Goal: Information Seeking & Learning: Learn about a topic

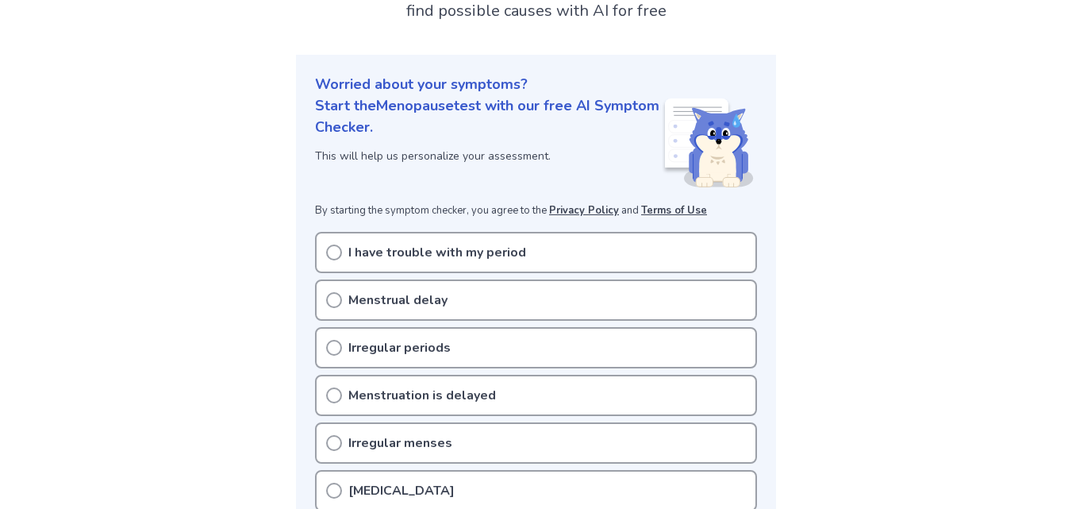
scroll to position [159, 0]
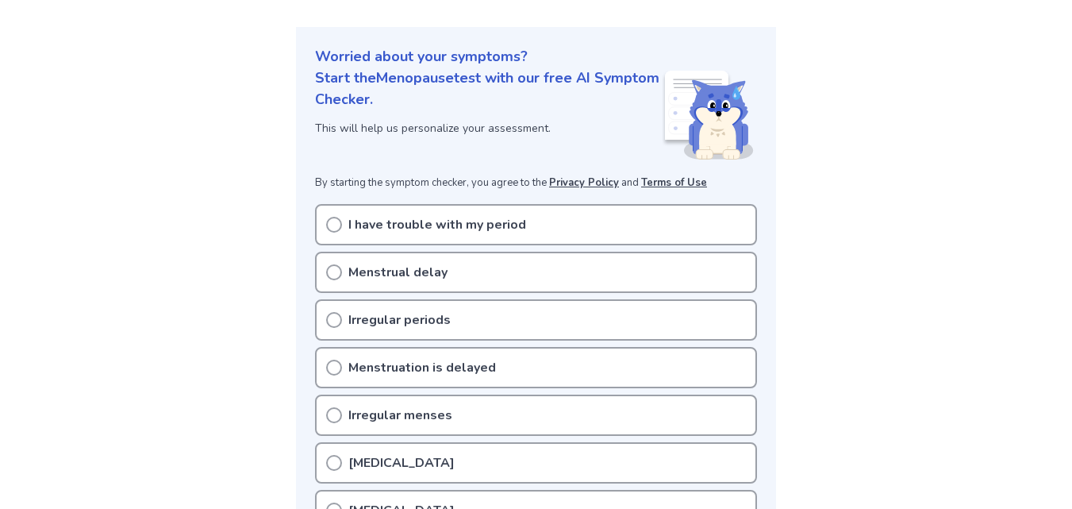
click at [332, 274] on icon at bounding box center [334, 272] width 16 height 16
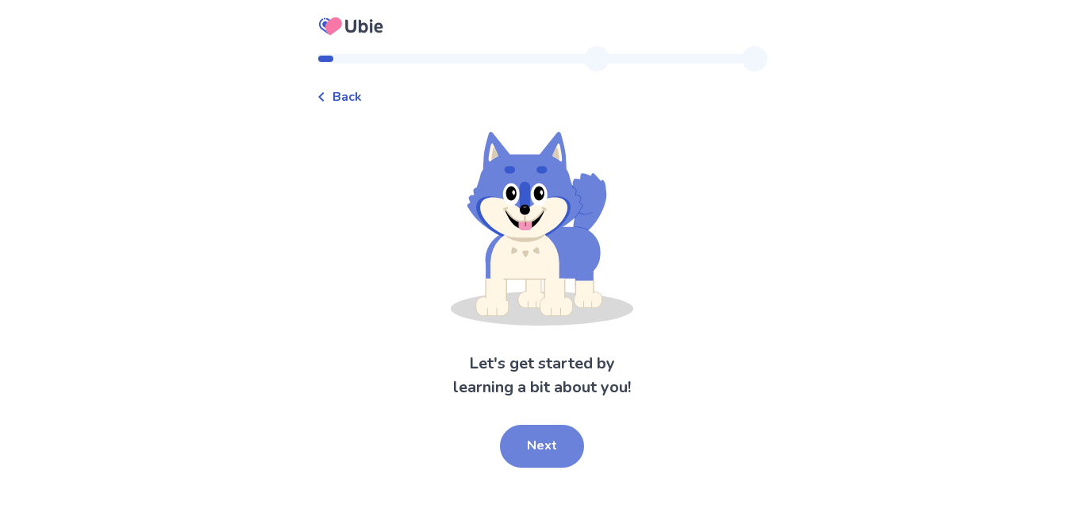
click at [528, 434] on button "Next" at bounding box center [542, 446] width 84 height 43
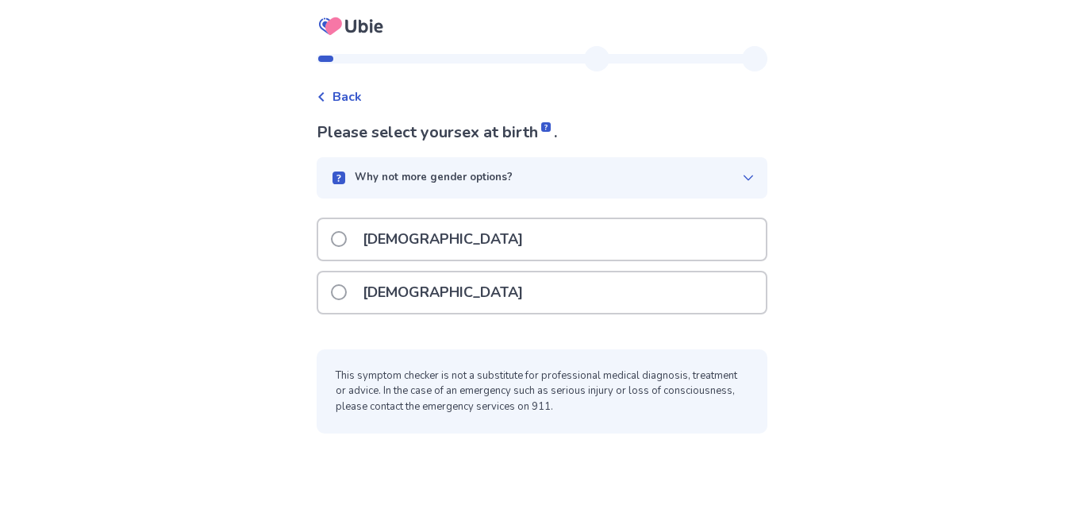
click at [528, 288] on div "[DEMOGRAPHIC_DATA]" at bounding box center [542, 292] width 448 height 40
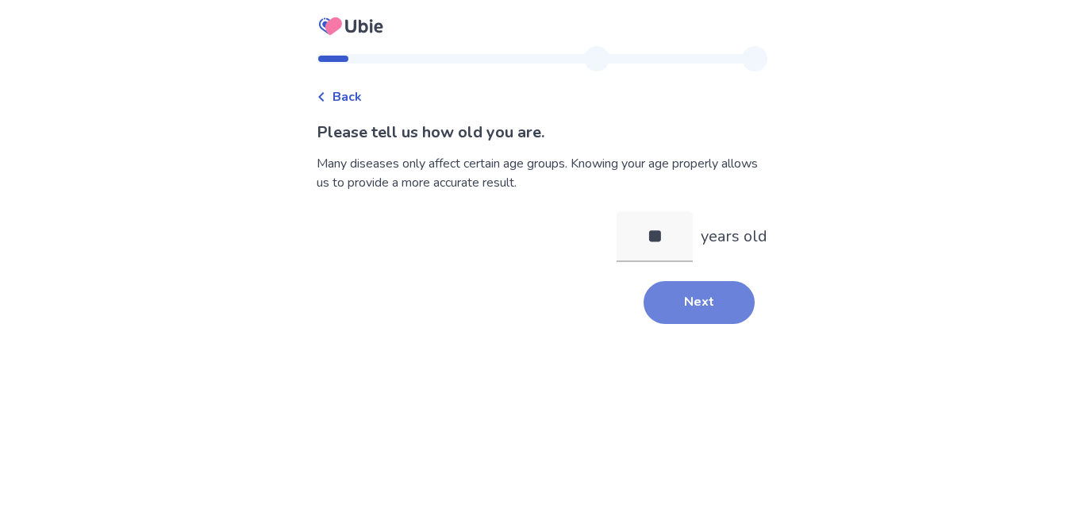
type input "**"
click at [706, 301] on button "Next" at bounding box center [699, 302] width 111 height 43
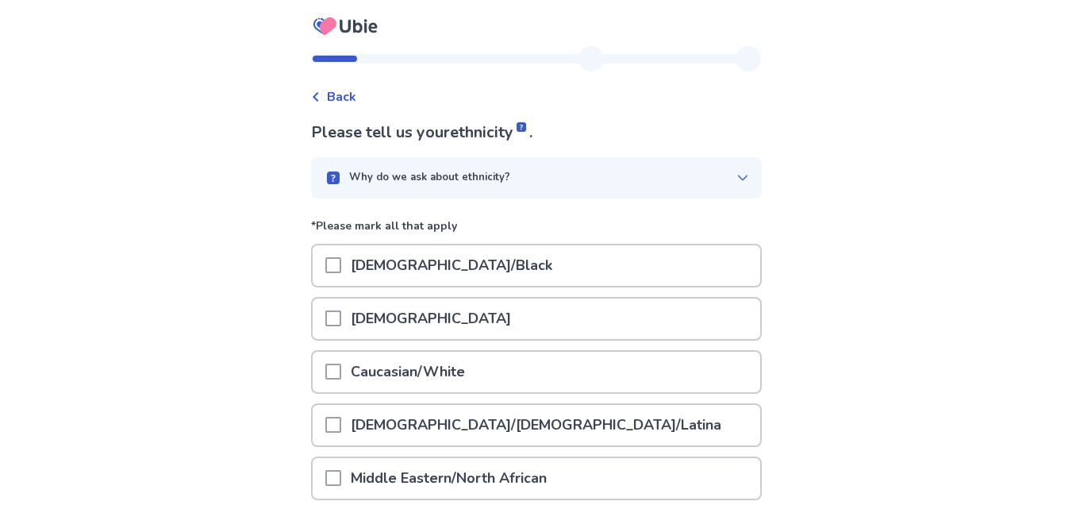
click at [336, 424] on span at bounding box center [333, 425] width 16 height 16
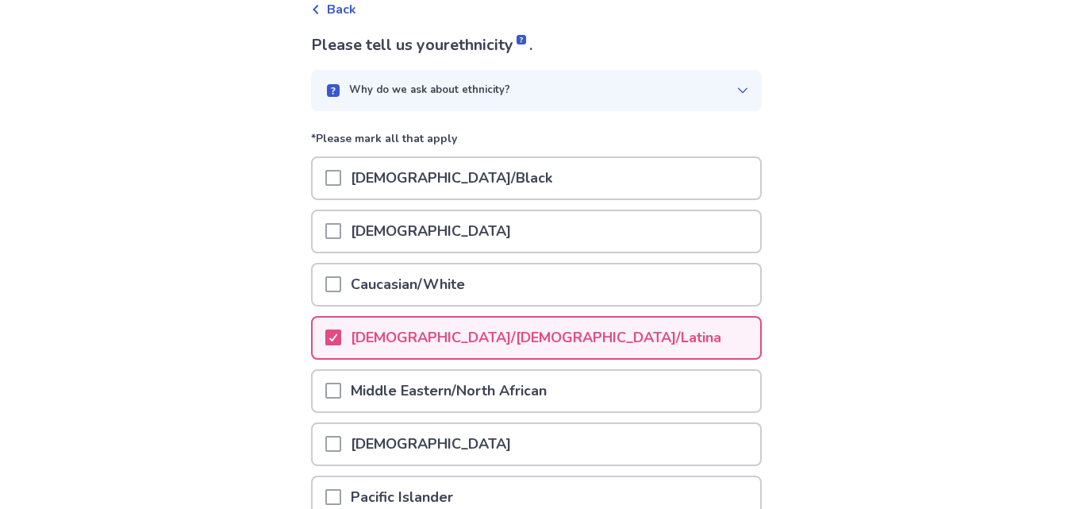
scroll to position [292, 0]
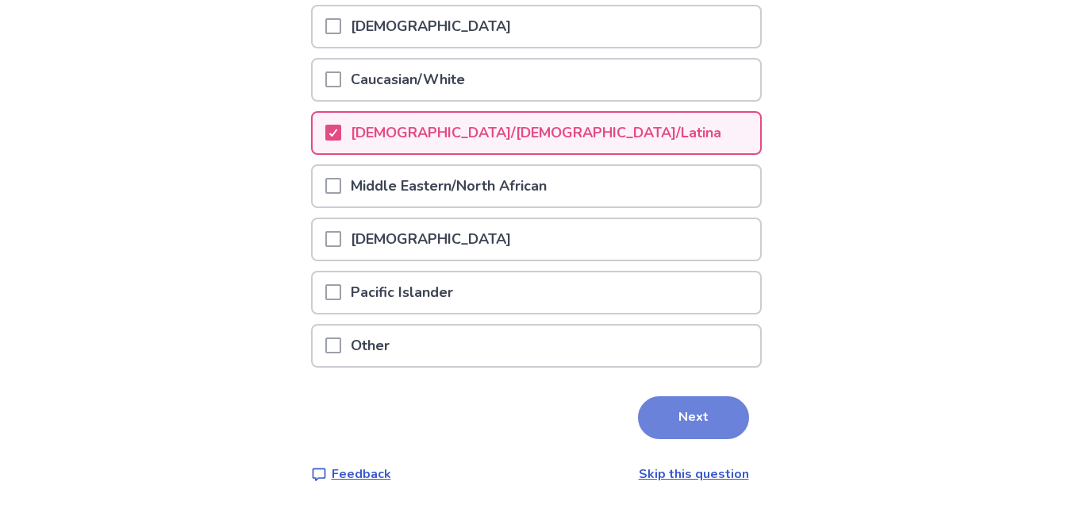
click at [709, 397] on button "Next" at bounding box center [693, 417] width 111 height 43
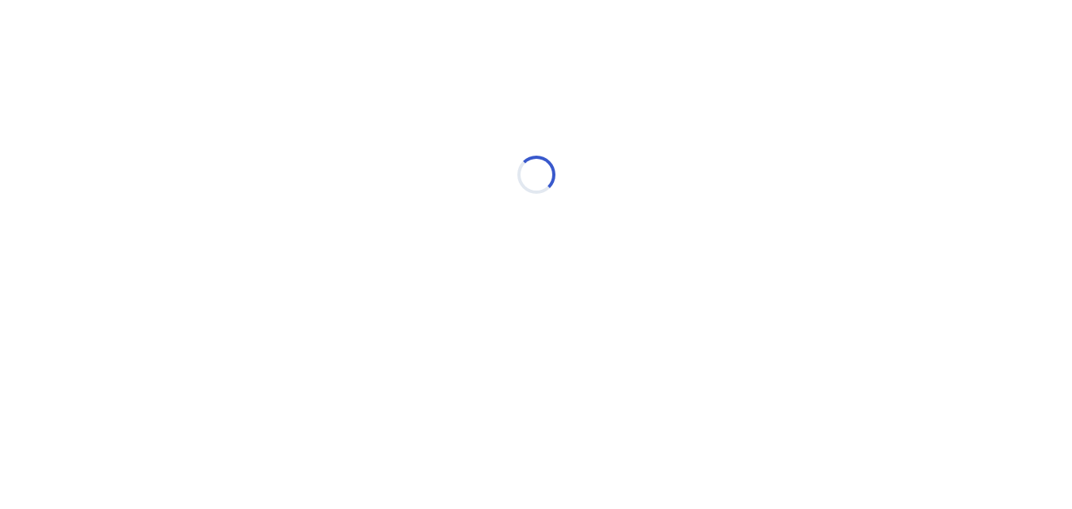
scroll to position [0, 0]
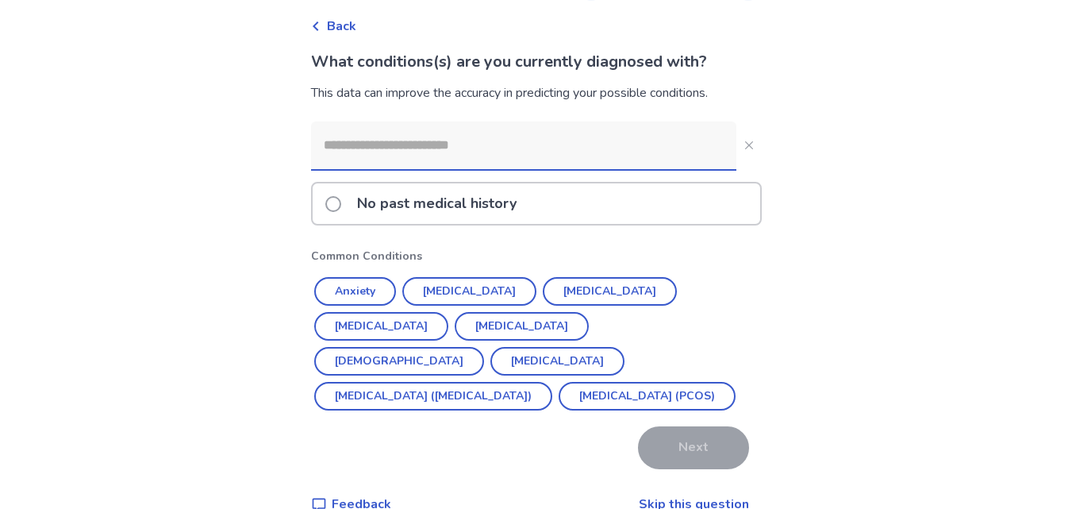
scroll to position [79, 0]
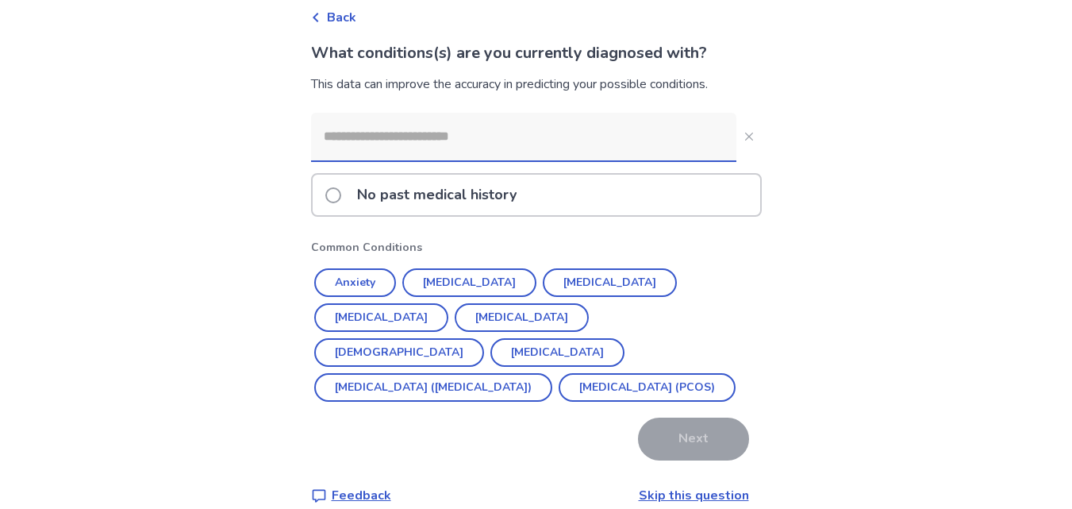
click at [340, 194] on span at bounding box center [333, 195] width 16 height 16
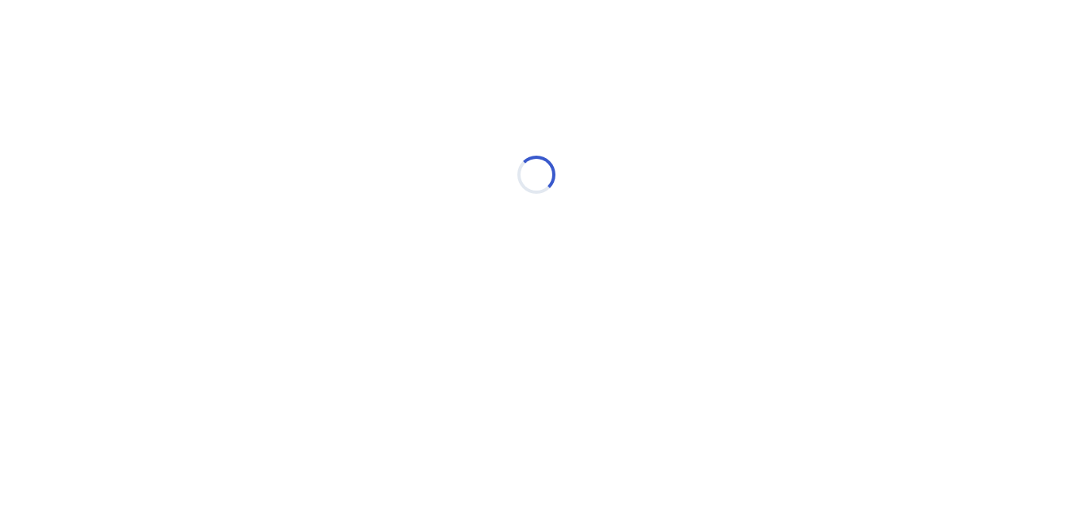
scroll to position [0, 0]
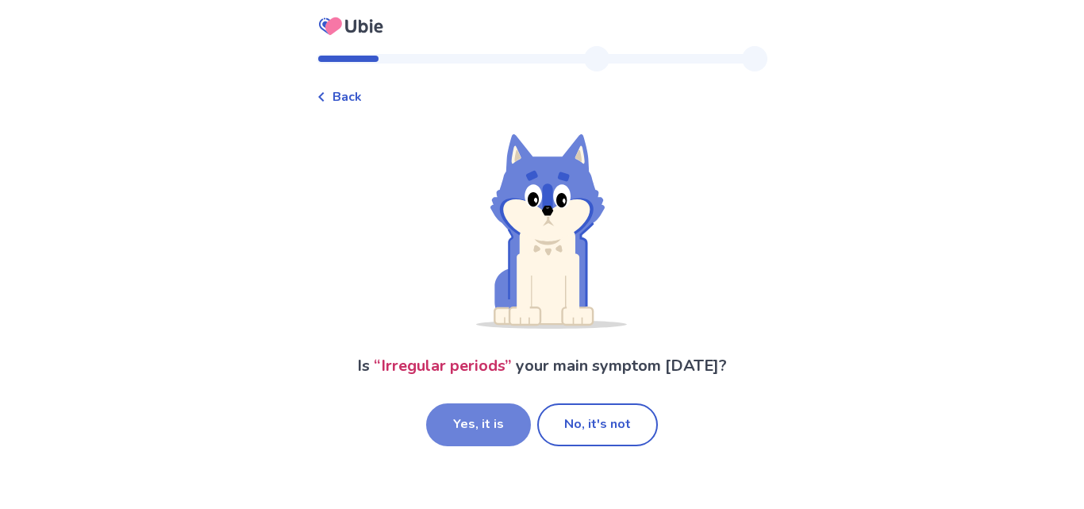
click at [521, 428] on button "Yes, it is" at bounding box center [478, 424] width 105 height 43
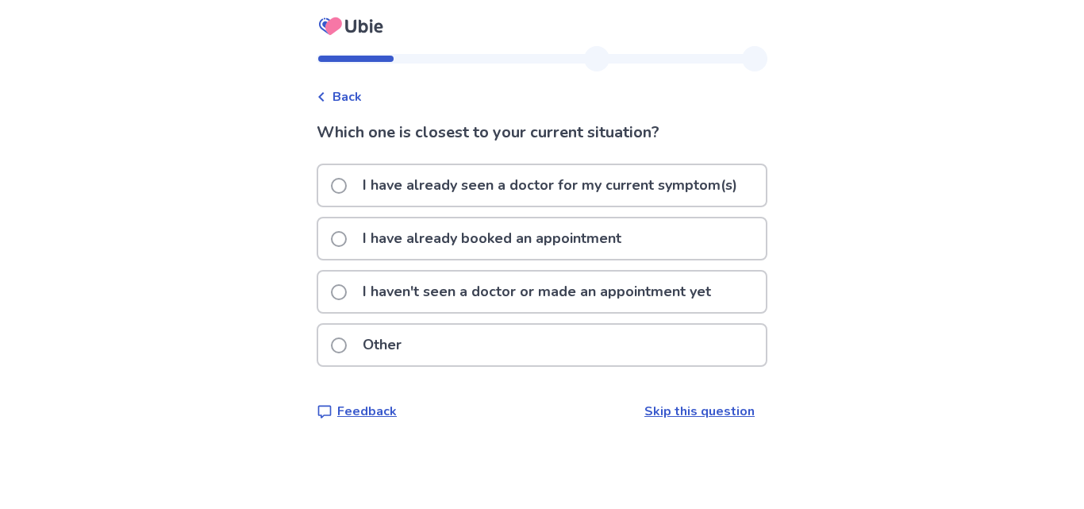
click at [347, 294] on span at bounding box center [339, 292] width 16 height 16
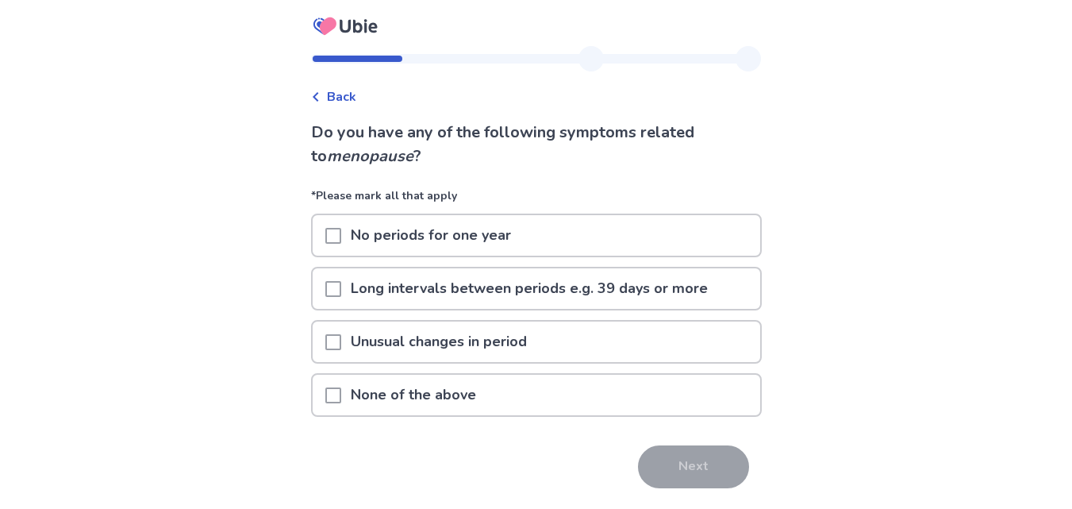
click at [341, 287] on span at bounding box center [333, 289] width 16 height 16
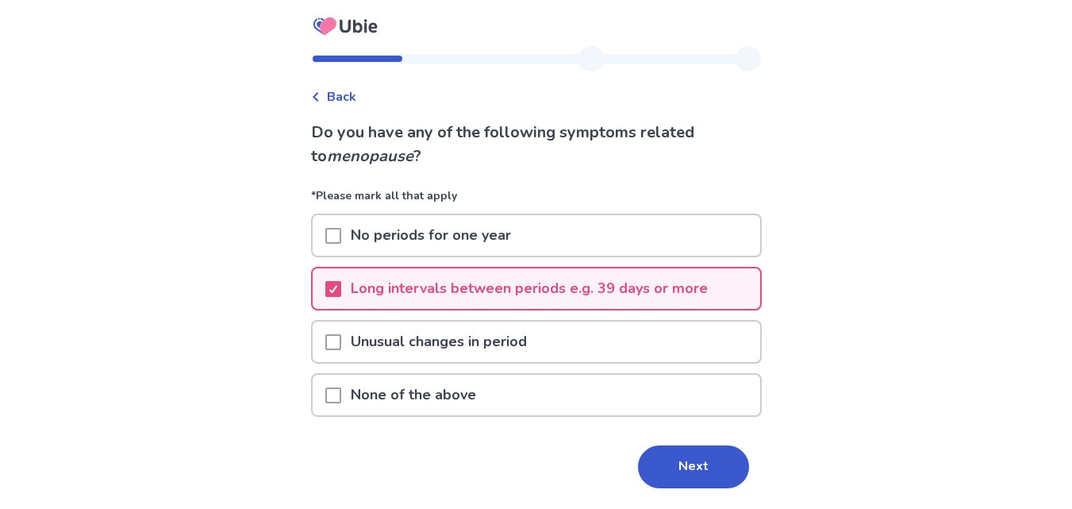
click at [341, 337] on span at bounding box center [333, 342] width 16 height 16
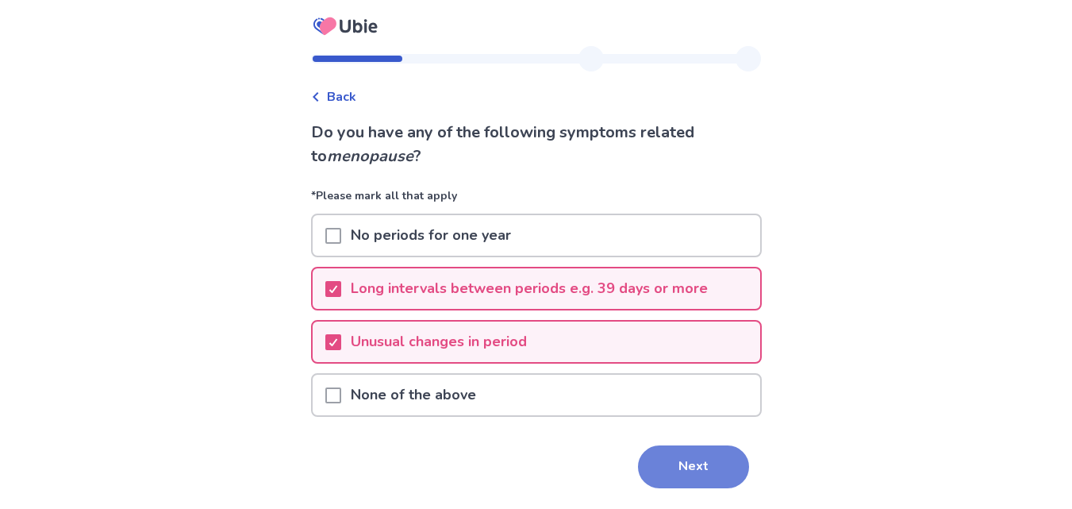
click at [694, 464] on button "Next" at bounding box center [693, 466] width 111 height 43
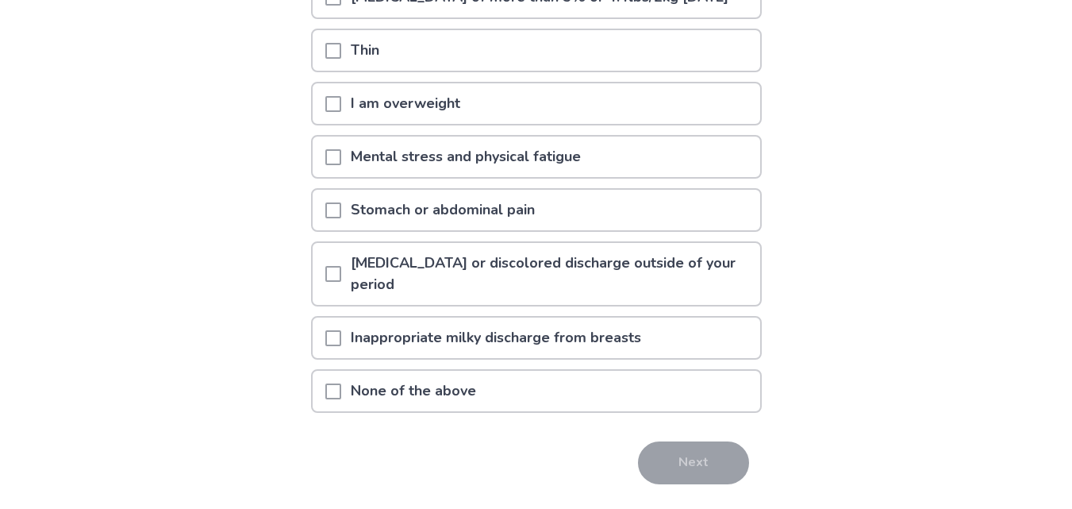
scroll to position [159, 0]
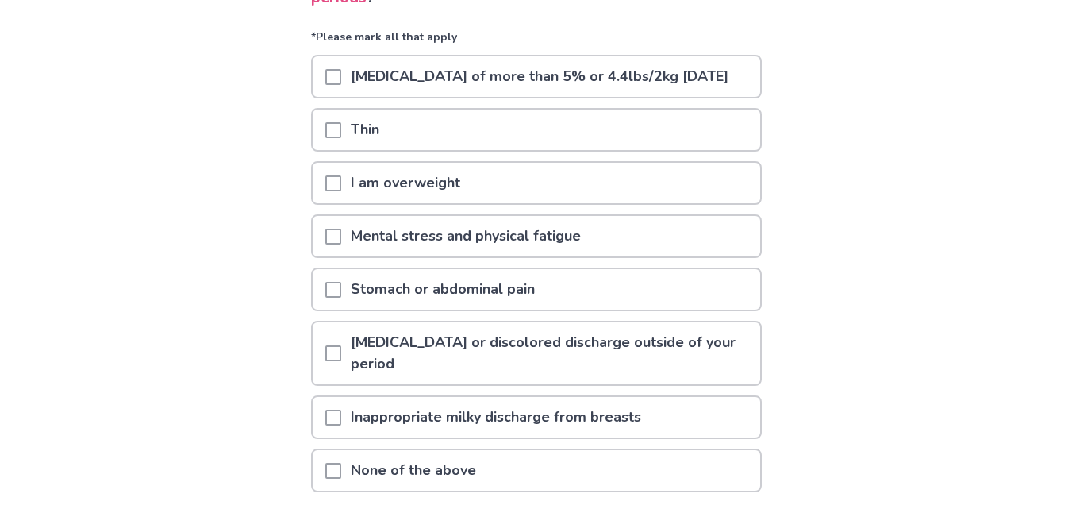
click at [341, 244] on span at bounding box center [333, 237] width 16 height 16
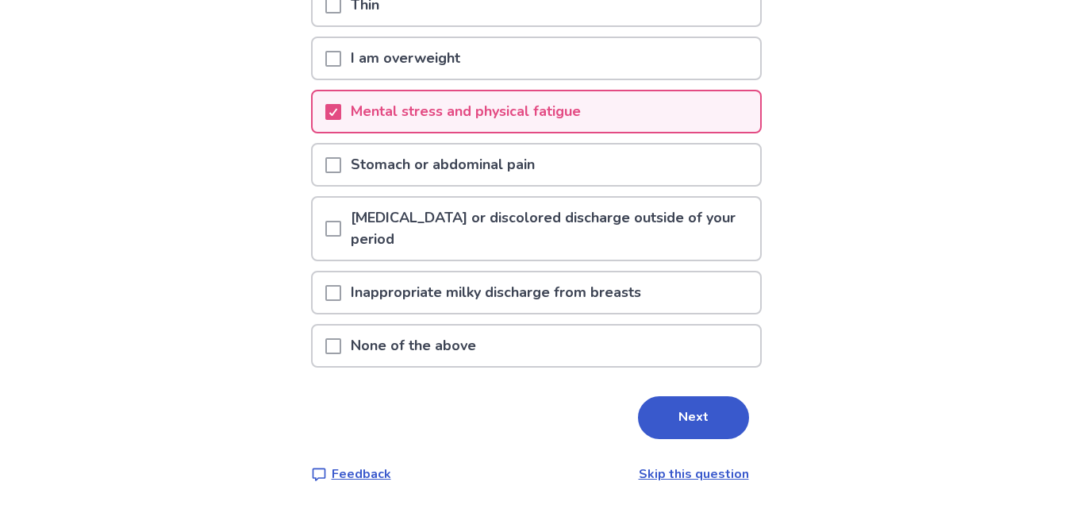
scroll to position [305, 0]
click at [663, 421] on button "Next" at bounding box center [693, 417] width 111 height 43
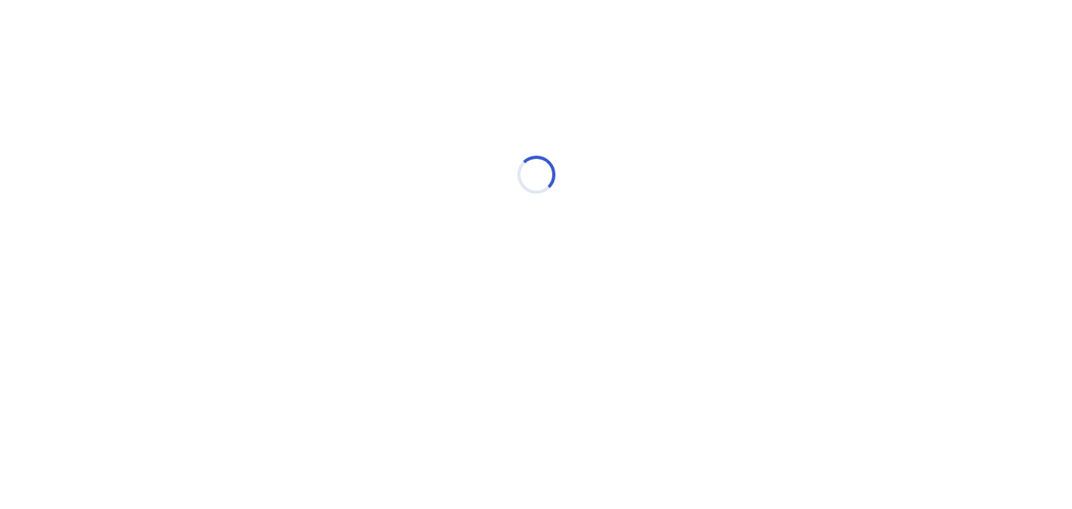
scroll to position [0, 0]
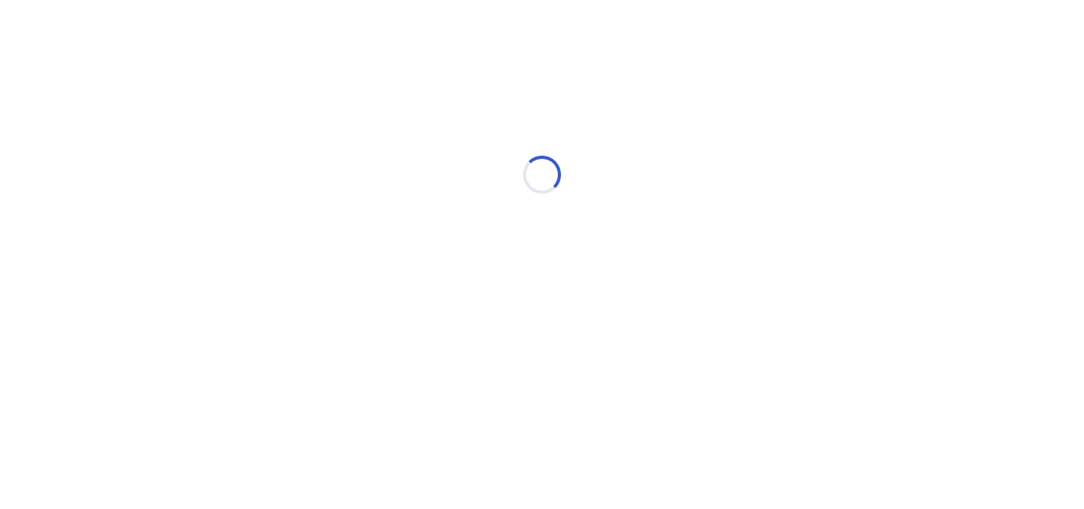
select select "*"
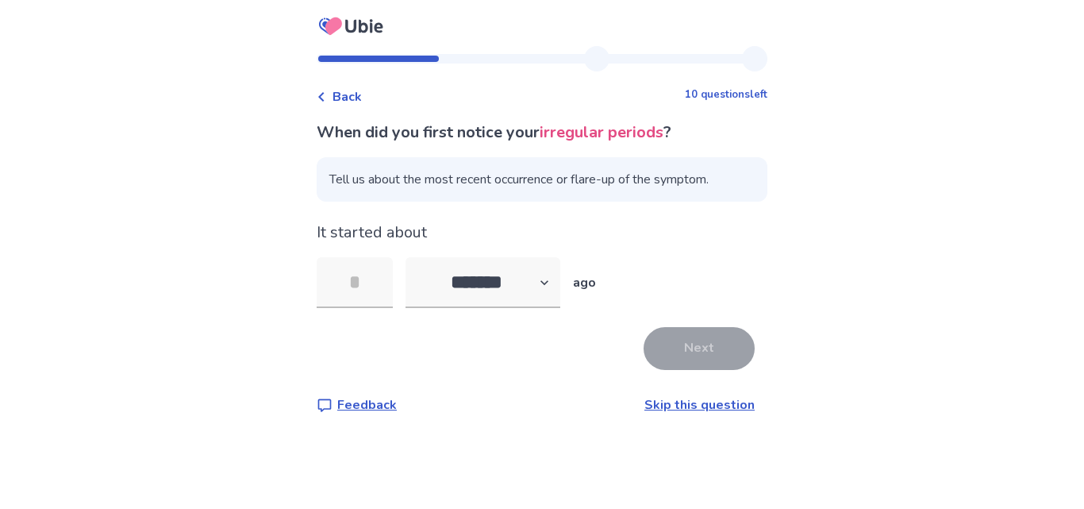
click at [667, 399] on link "Skip this question" at bounding box center [699, 404] width 110 height 17
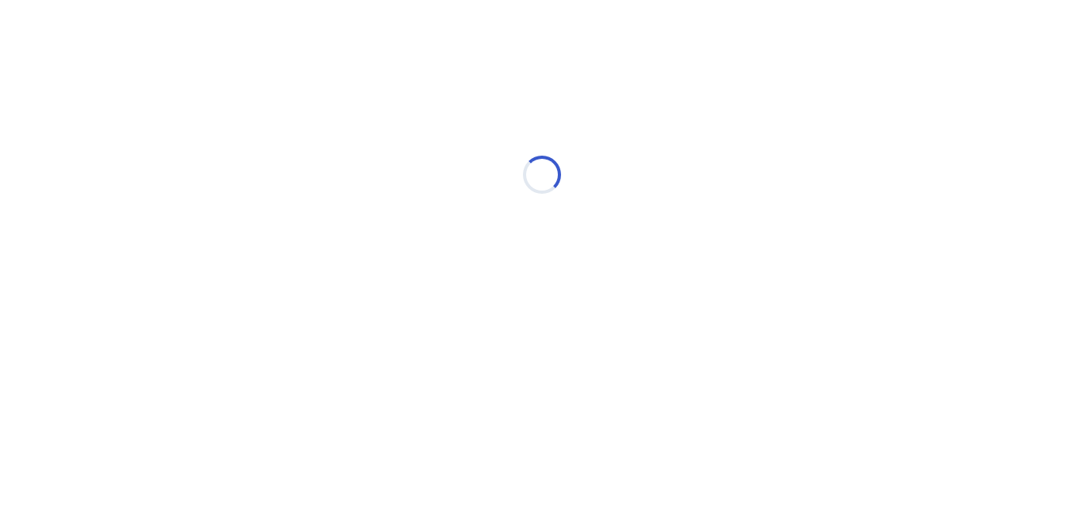
select select "*"
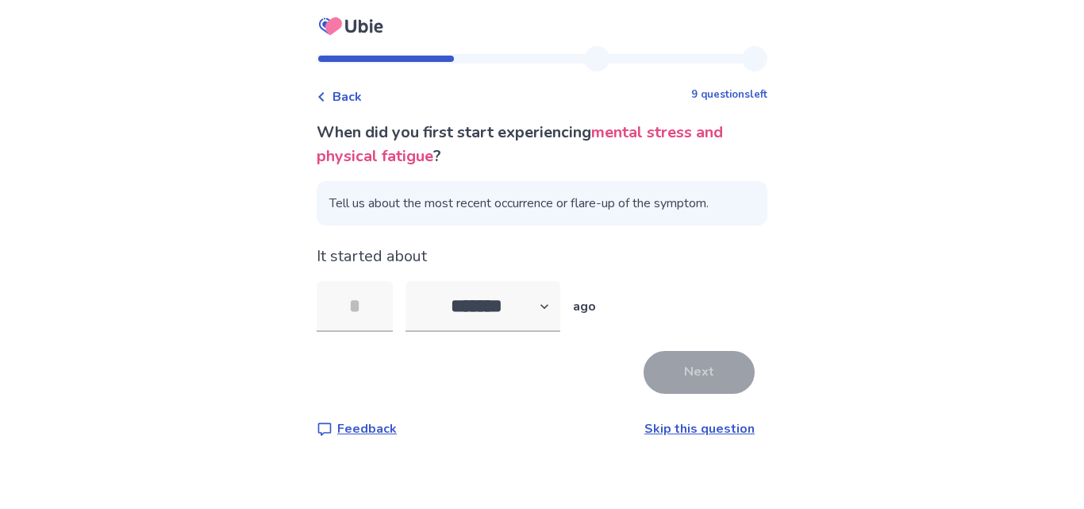
click at [680, 429] on link "Skip this question" at bounding box center [699, 428] width 110 height 17
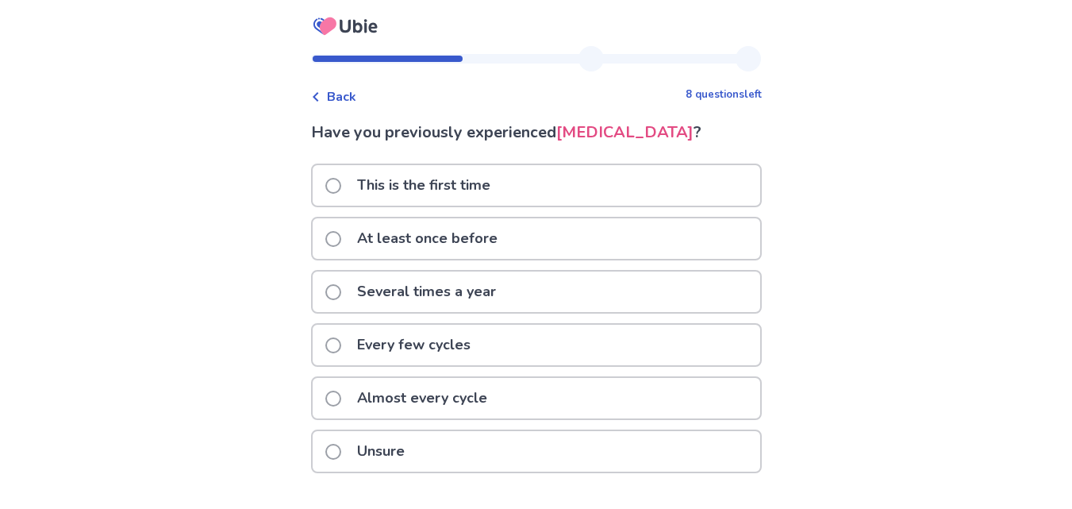
click at [339, 194] on span at bounding box center [333, 186] width 16 height 16
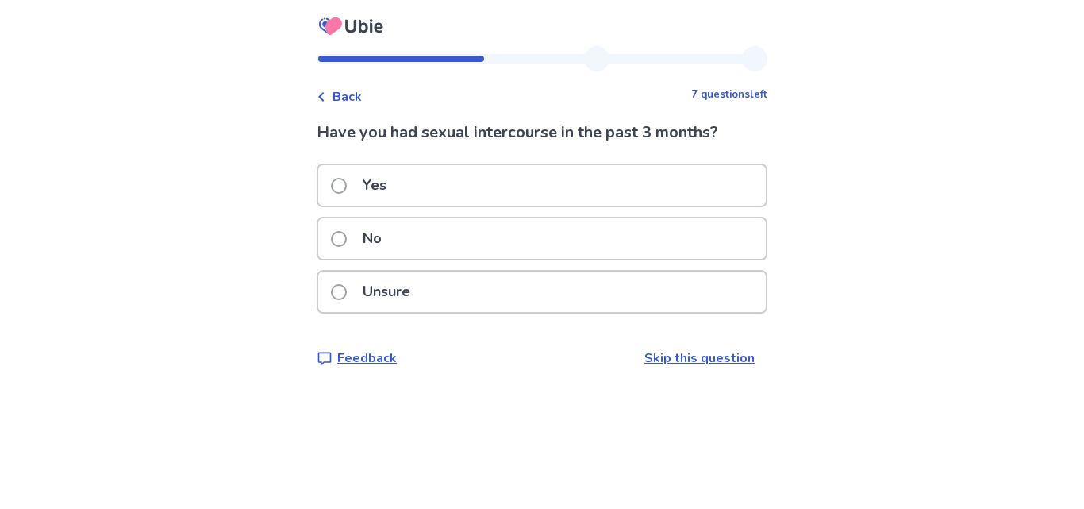
click at [347, 237] on span at bounding box center [339, 239] width 16 height 16
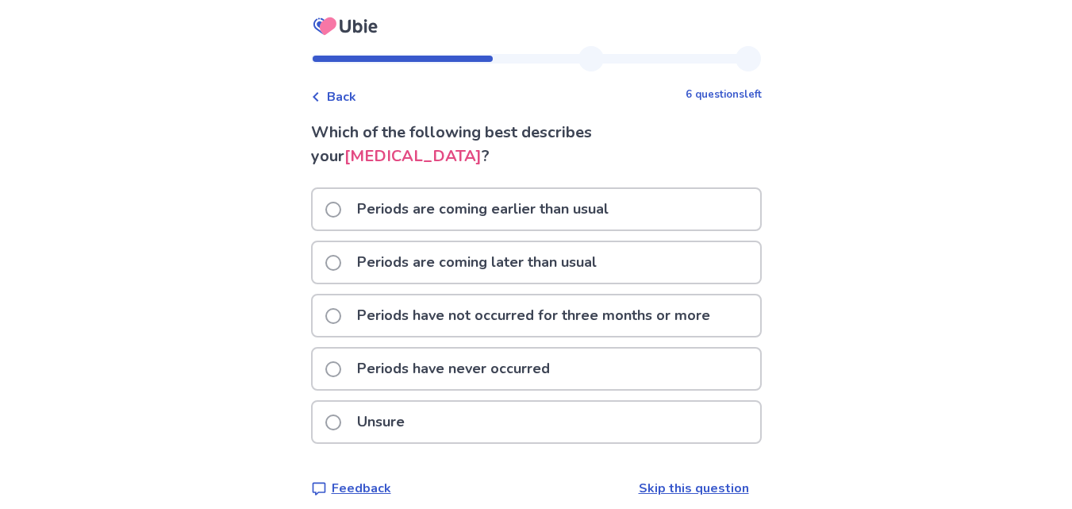
click at [341, 207] on span at bounding box center [333, 210] width 16 height 16
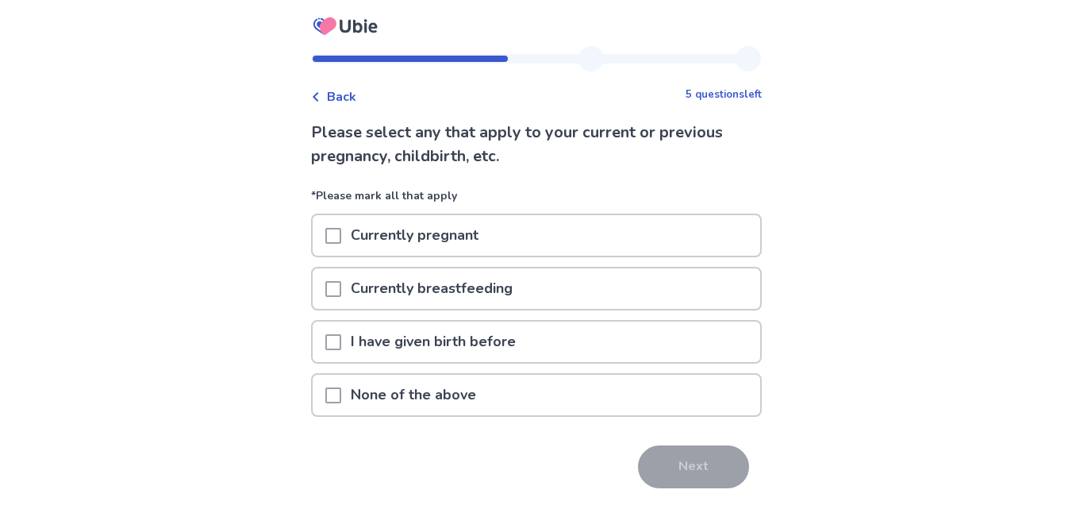
click at [341, 394] on span at bounding box center [333, 395] width 16 height 16
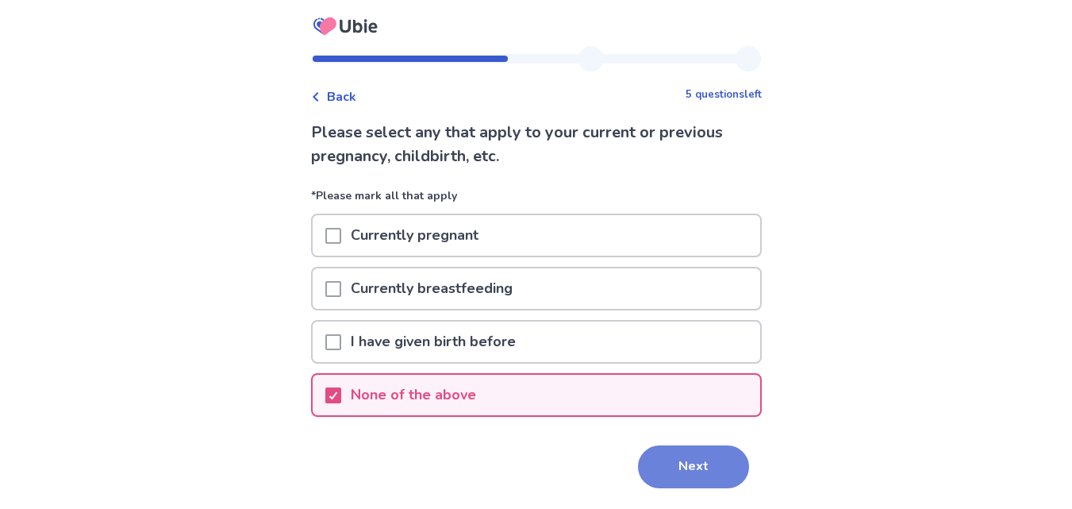
click at [655, 463] on button "Next" at bounding box center [693, 466] width 111 height 43
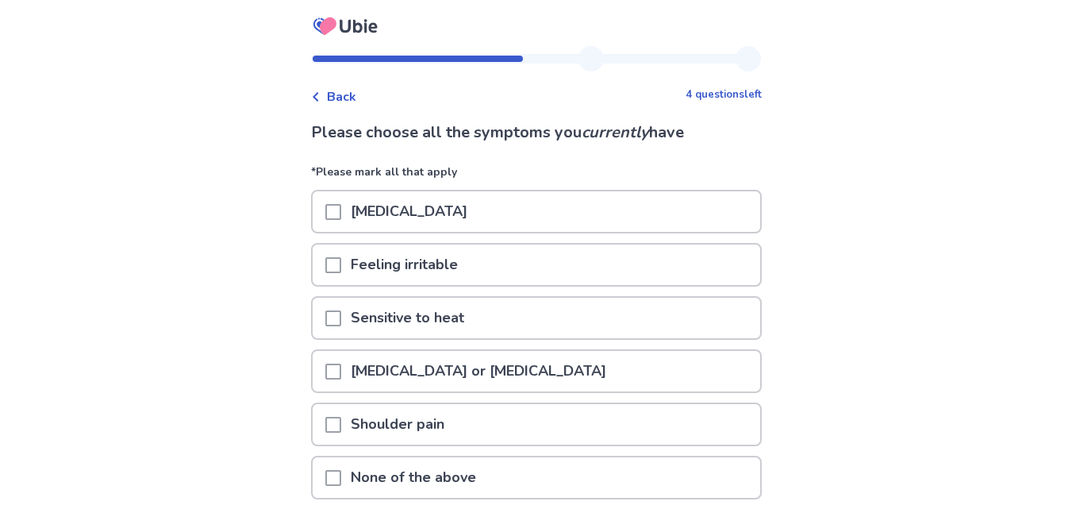
click at [340, 211] on span at bounding box center [333, 212] width 16 height 16
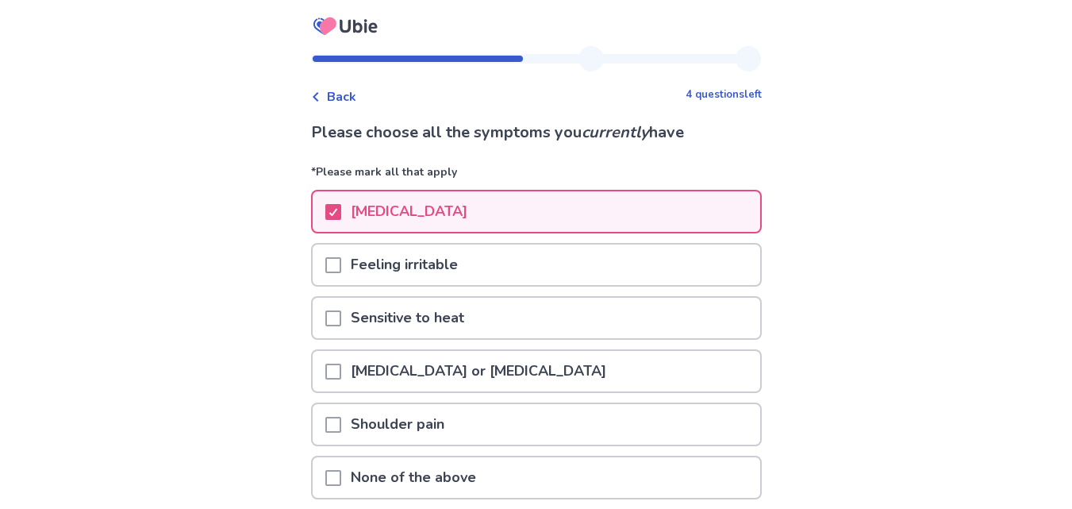
click at [341, 260] on span at bounding box center [333, 265] width 16 height 16
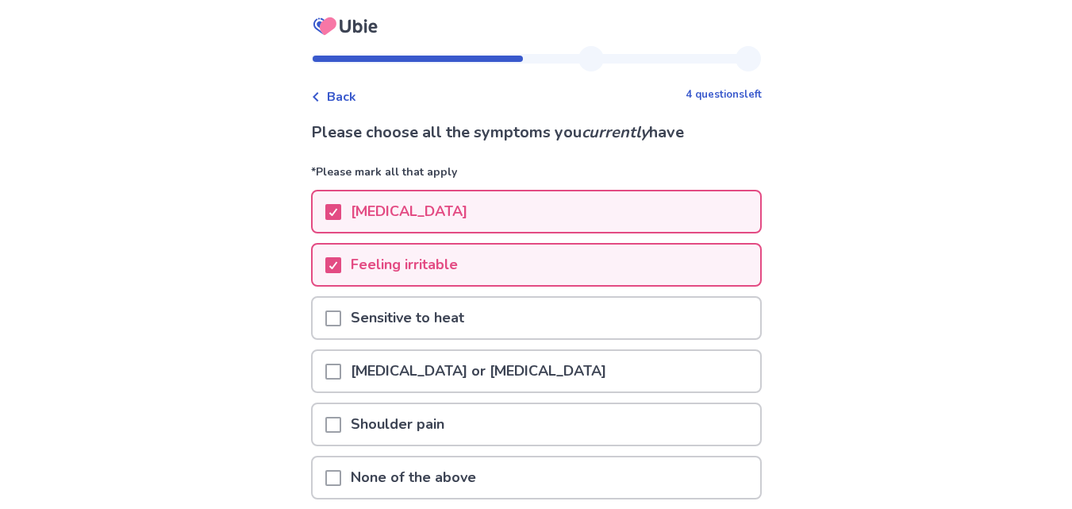
click at [341, 317] on span at bounding box center [333, 318] width 16 height 16
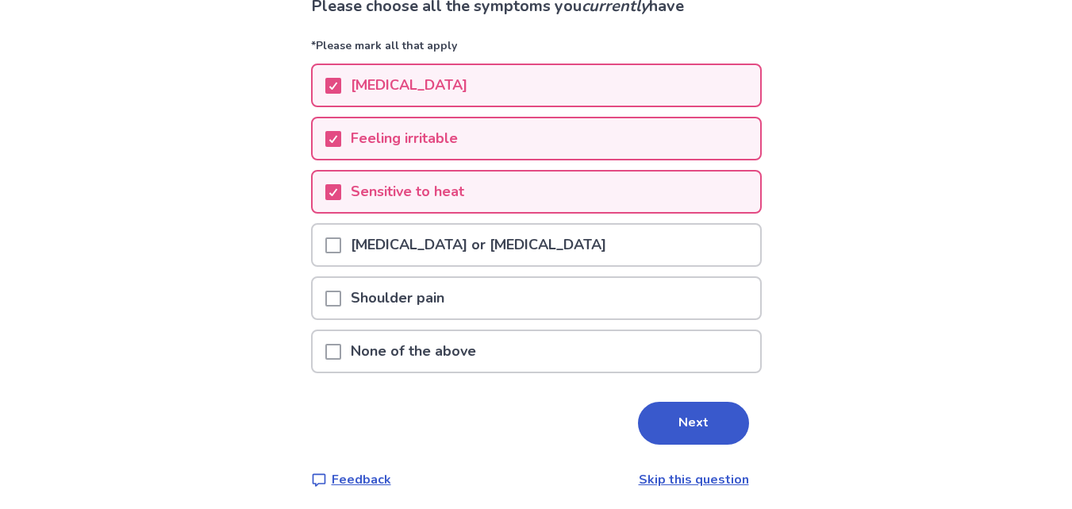
scroll to position [132, 0]
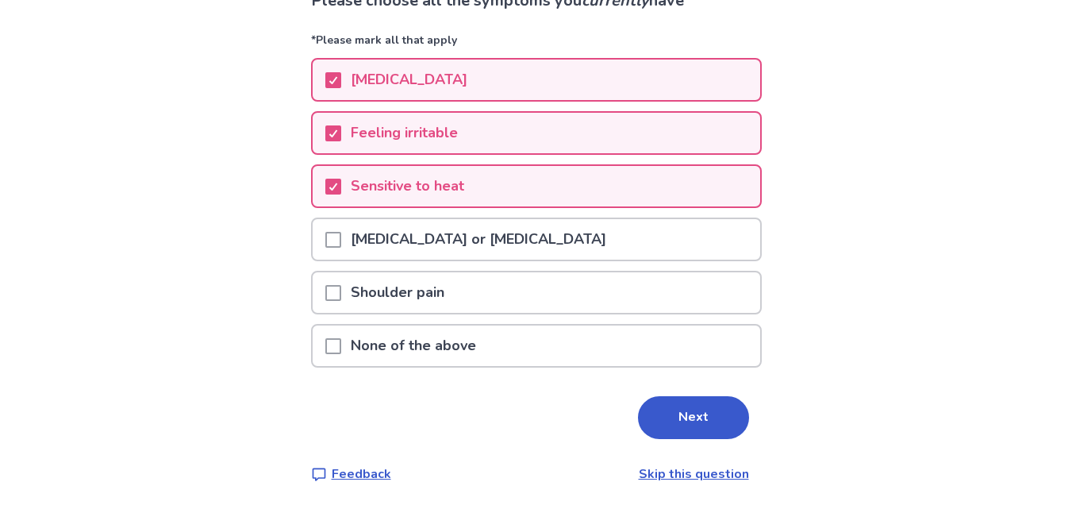
click at [711, 417] on button "Next" at bounding box center [693, 417] width 111 height 43
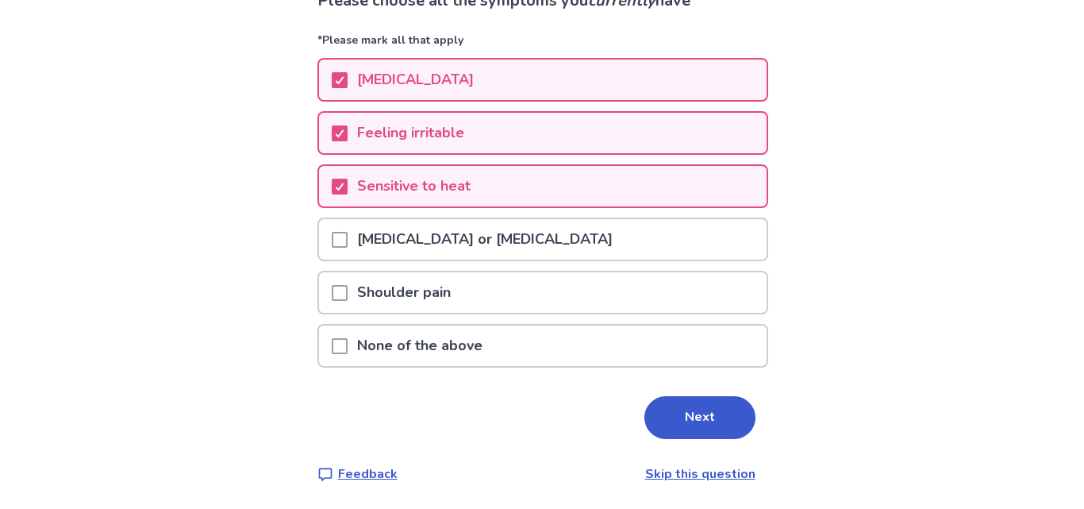
scroll to position [0, 0]
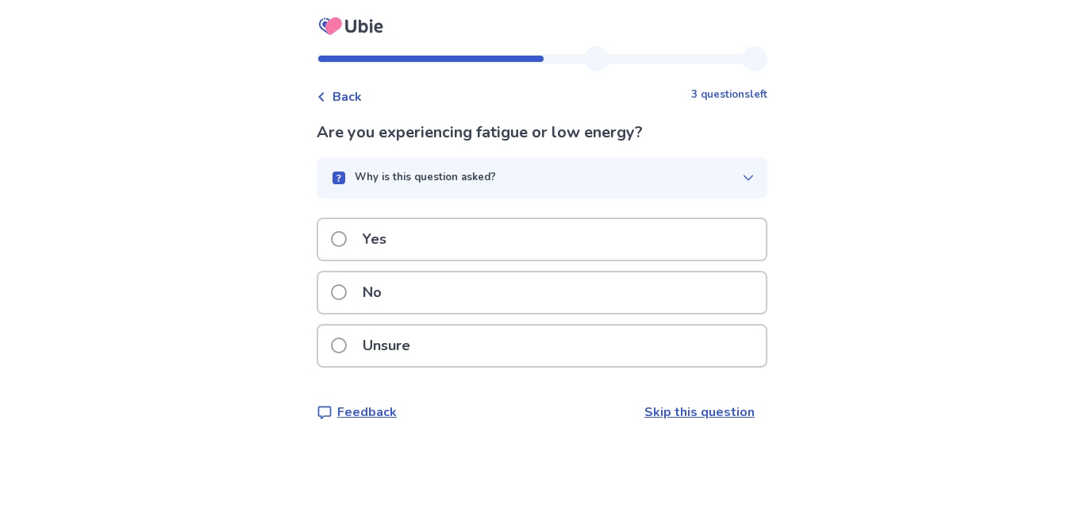
click at [347, 235] on span at bounding box center [339, 239] width 16 height 16
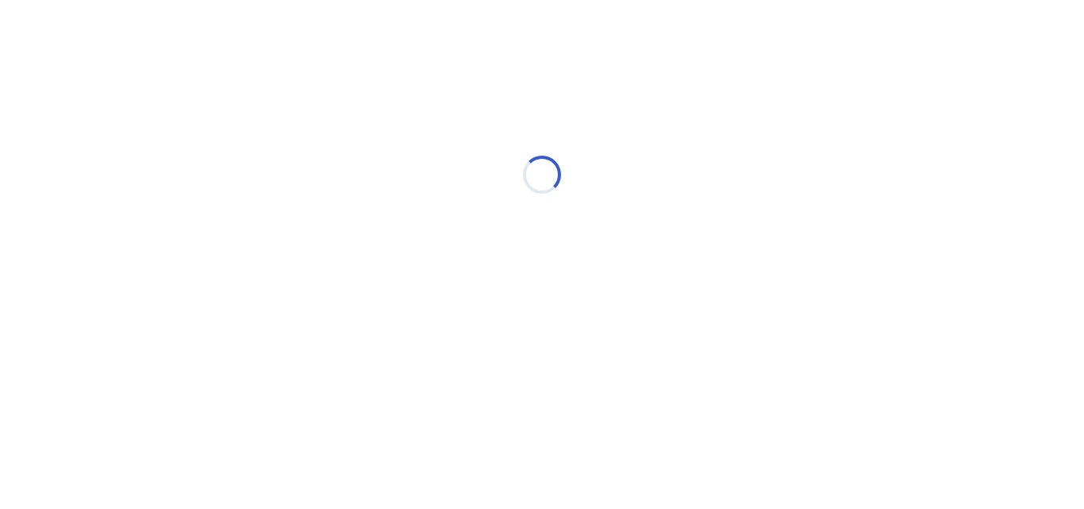
select select "*"
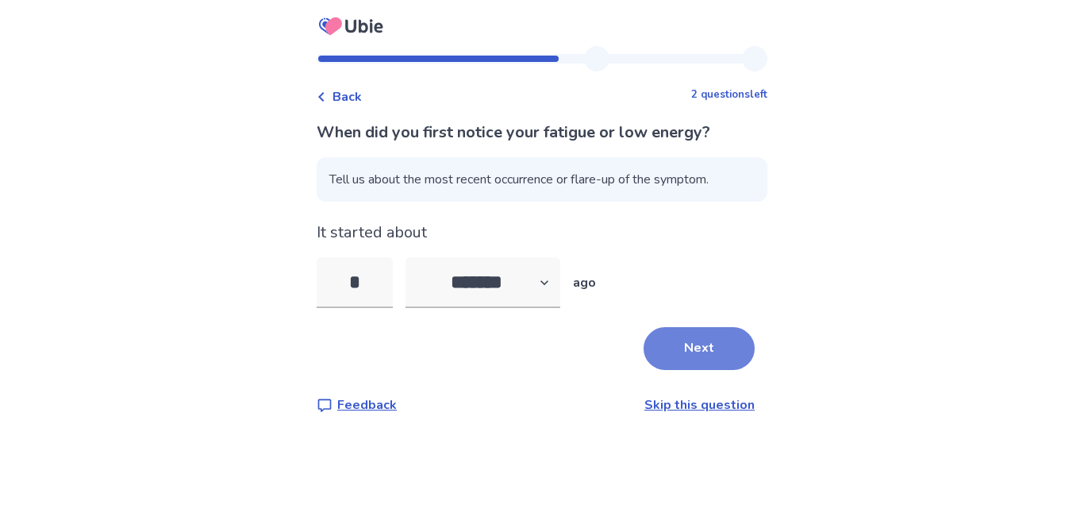
type input "*"
click at [655, 355] on button "Next" at bounding box center [699, 348] width 111 height 43
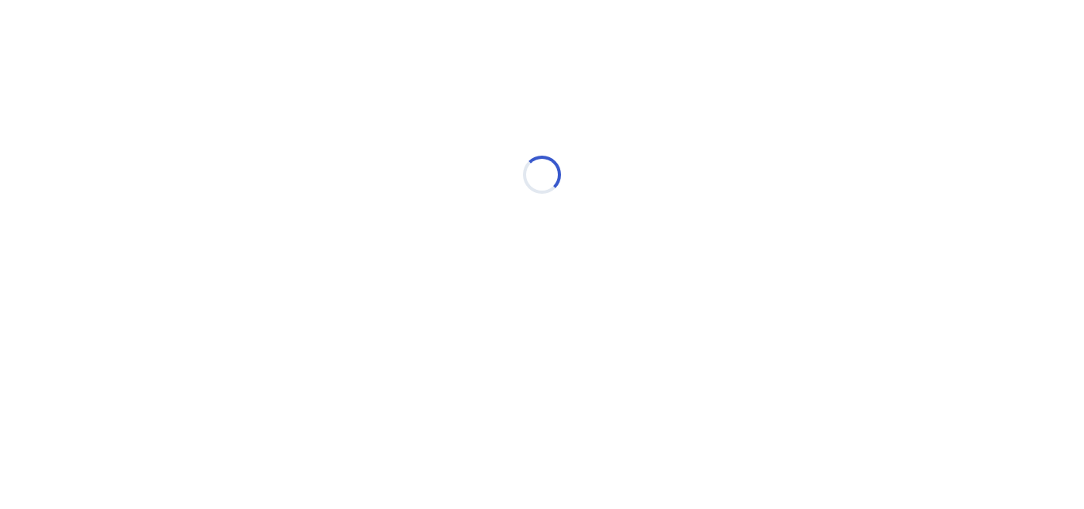
select select "*"
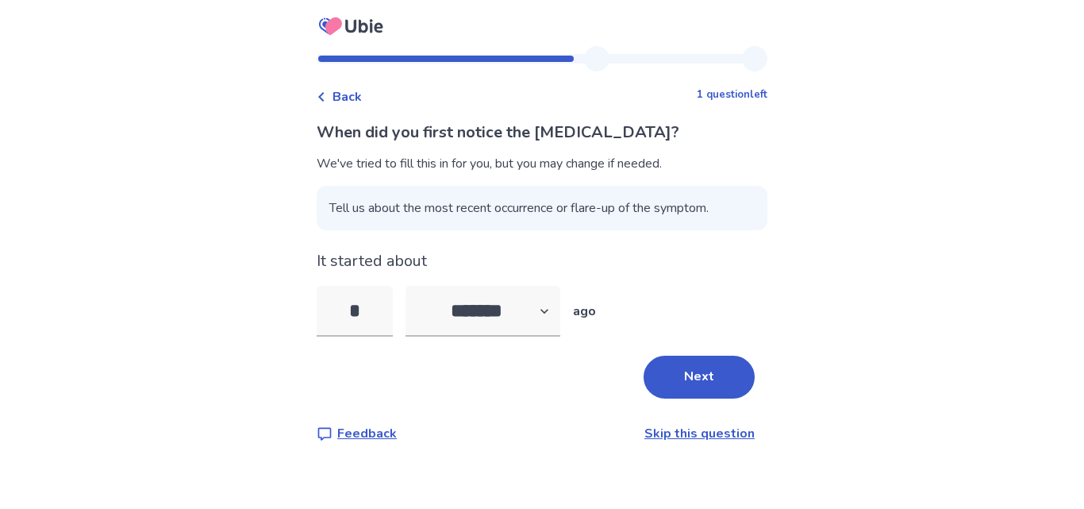
click at [701, 428] on link "Skip this question" at bounding box center [699, 433] width 110 height 17
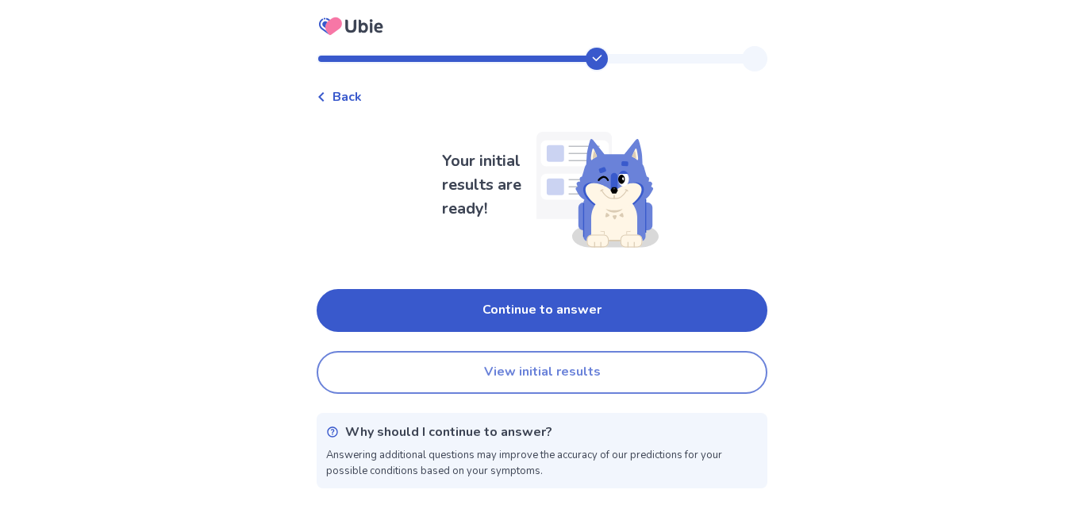
click at [646, 368] on button "View initial results" at bounding box center [542, 372] width 451 height 43
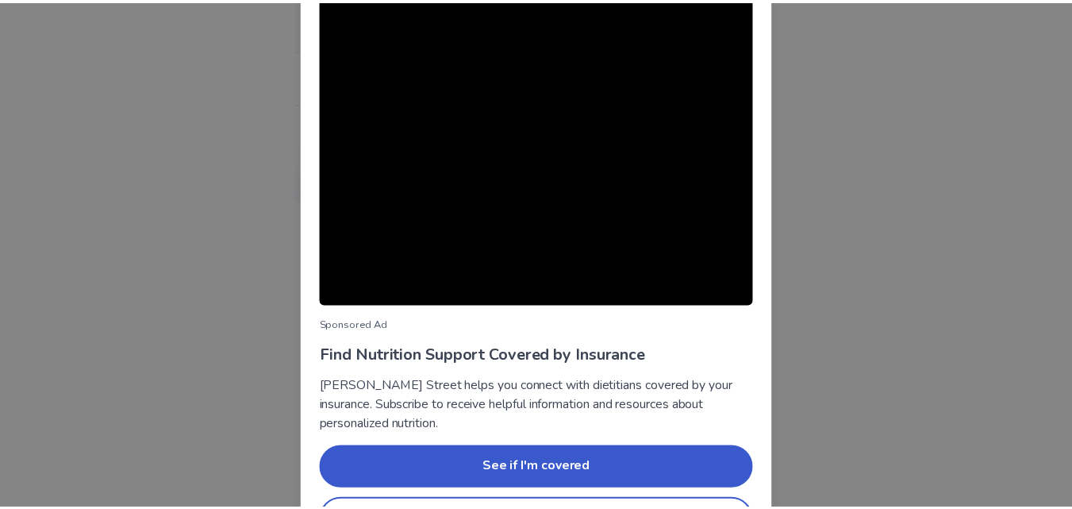
scroll to position [152, 0]
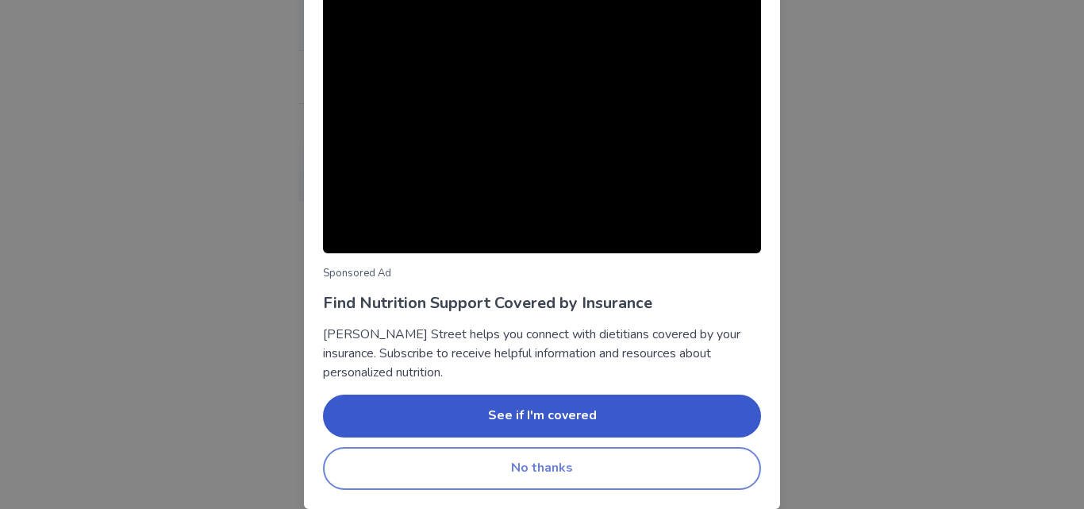
click at [672, 467] on button "No thanks" at bounding box center [542, 468] width 438 height 43
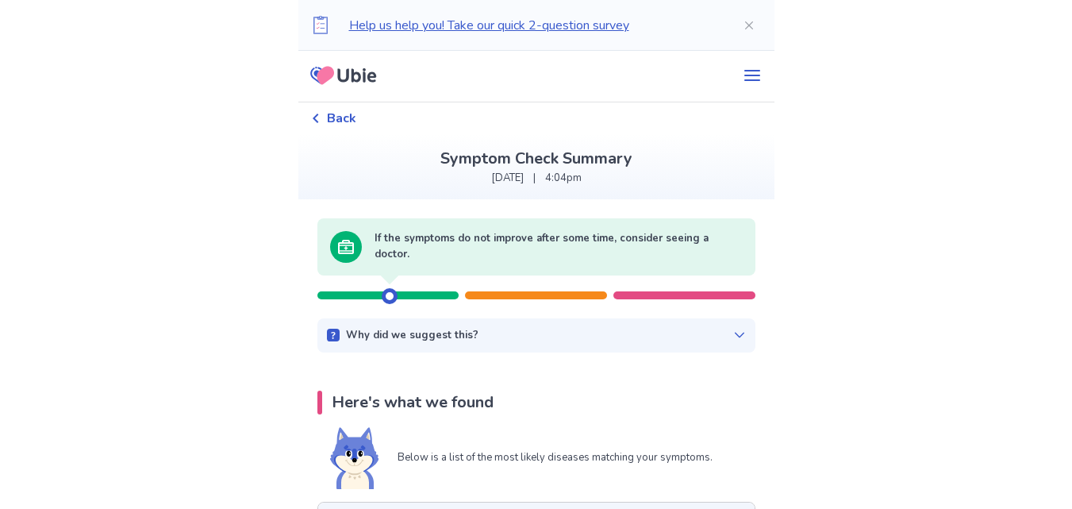
scroll to position [0, 0]
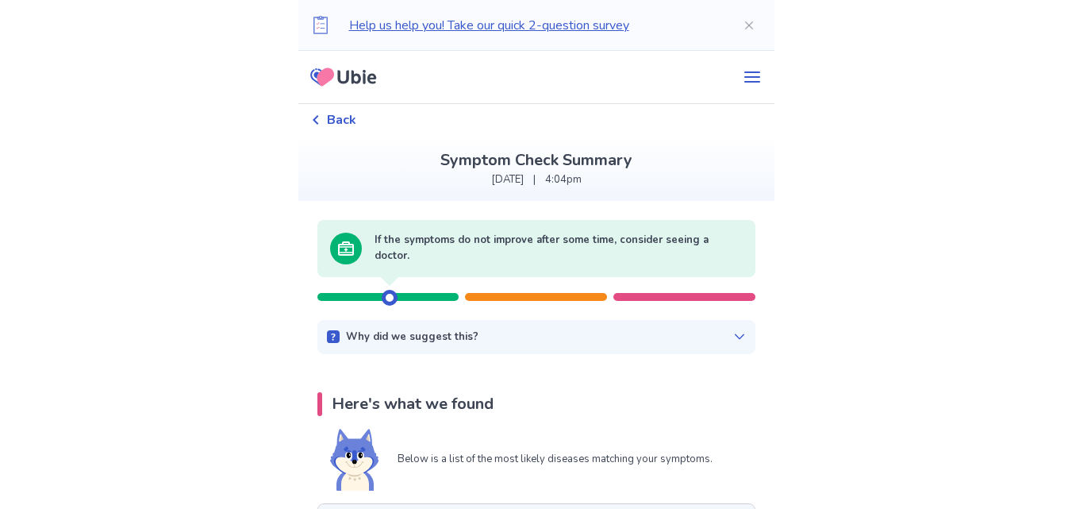
click at [733, 340] on icon at bounding box center [739, 336] width 13 height 13
